Goal: Ask a question: Seek information or help from site administrators or community

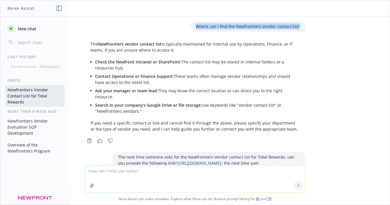
scroll to position [78, 0]
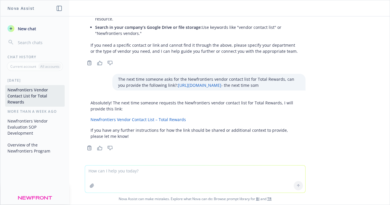
click at [114, 184] on textarea at bounding box center [195, 178] width 220 height 27
paste textarea "oint solutions cost analysis spreadsheet or template for my client that is tryi…"
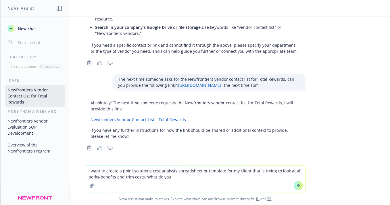
click at [204, 172] on textarea "I want to create a point solutions cost analysis spreadsheet or template for my…" at bounding box center [195, 178] width 220 height 27
drag, startPoint x: 223, startPoint y: 172, endPoint x: 198, endPoint y: 171, distance: 24.7
click at [198, 171] on textarea "I want to create a point solutions cost analysis spreadsheet or template for my…" at bounding box center [195, 178] width 220 height 27
drag, startPoint x: 121, startPoint y: 171, endPoint x: 83, endPoint y: 172, distance: 38.3
click at [83, 172] on div "I want to create a point solutions cost analysis spreadsheet for my client that…" at bounding box center [195, 184] width 390 height 39
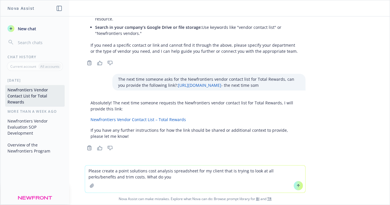
drag, startPoint x: 150, startPoint y: 178, endPoint x: 117, endPoint y: 177, distance: 32.8
click at [117, 177] on textarea "Please create a point solutions cost analysis spreadsheet for my client that is…" at bounding box center [195, 178] width 220 height 27
type textarea "Please create a point solutions cost analysis spreadsheet for my client that is…"
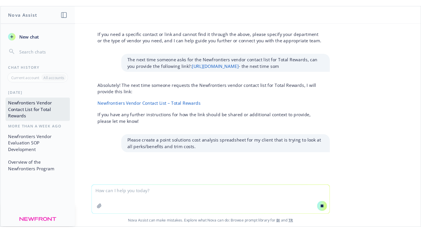
scroll to position [109, 0]
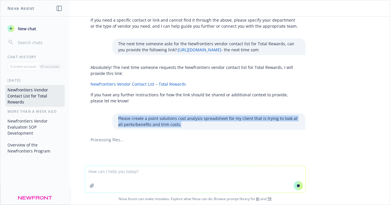
drag, startPoint x: 177, startPoint y: 124, endPoint x: 113, endPoint y: 117, distance: 64.0
click at [113, 117] on div "Please create a point solutions cost analysis spreadsheet for my client that is…" at bounding box center [208, 121] width 193 height 17
copy p "Please create a point solutions cost analysis spreadsheet for my client that is…"
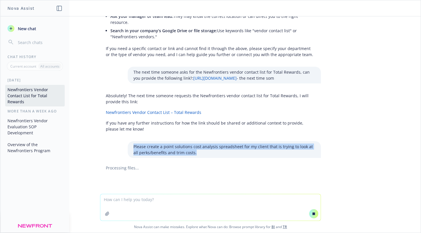
scroll to position [80, 0]
